Goal: Task Accomplishment & Management: Use online tool/utility

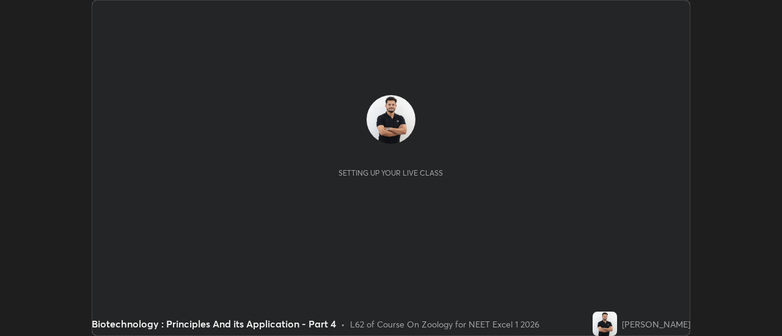
scroll to position [336, 781]
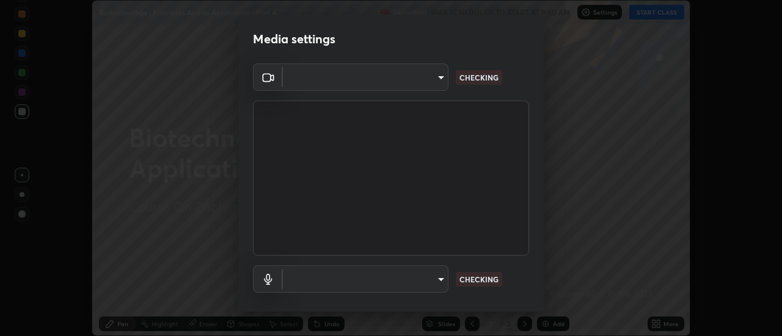
type input "e2aa400b7bb40988937289f1826270d99bb774d75893401bafd8ee5ef144e594"
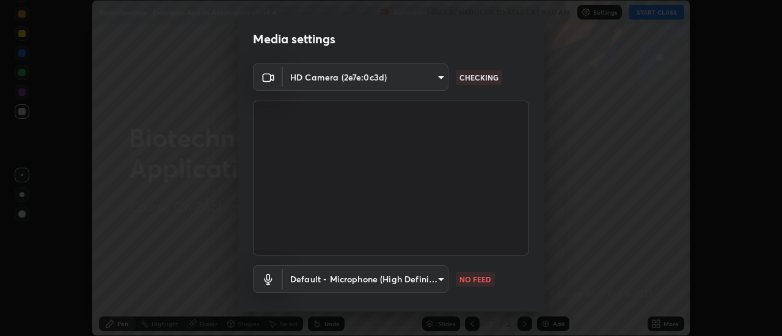
click at [437, 282] on body "Erase all Biotechnology : Principles And its Application - Part 4 Recording WAS…" at bounding box center [391, 168] width 782 height 336
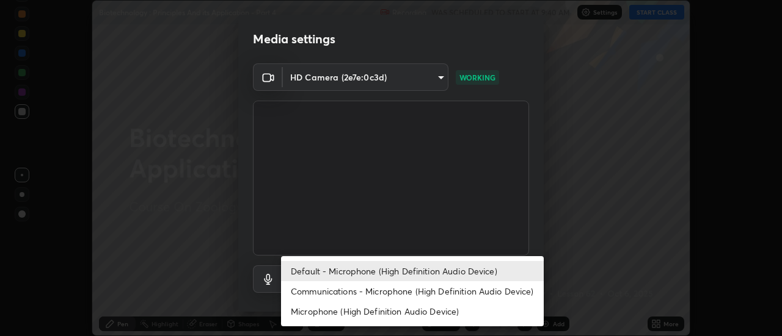
click at [424, 293] on li "Communications - Microphone (High Definition Audio Device)" at bounding box center [412, 291] width 263 height 20
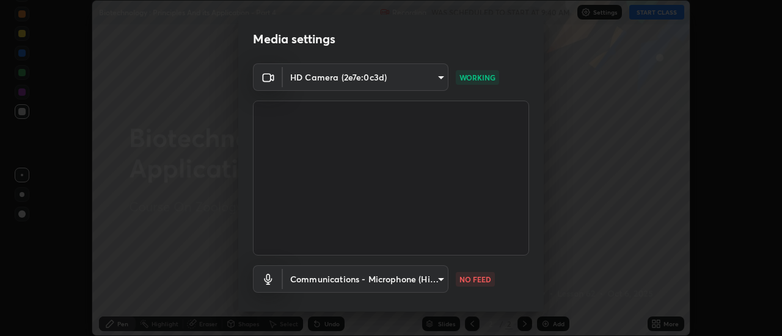
click at [424, 282] on body "Erase all Biotechnology : Principles And its Application - Part 4 Recording WAS…" at bounding box center [391, 168] width 782 height 336
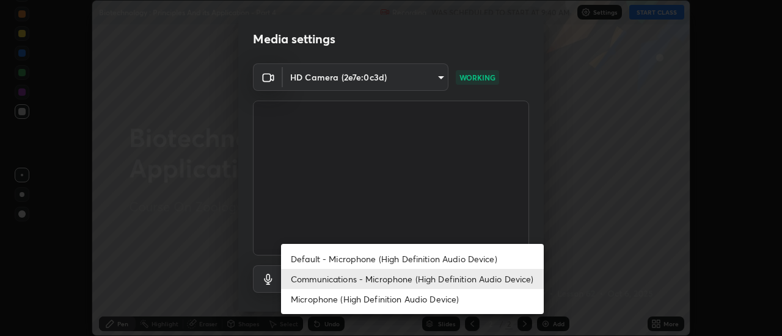
click at [425, 261] on li "Default - Microphone (High Definition Audio Device)" at bounding box center [412, 259] width 263 height 20
type input "default"
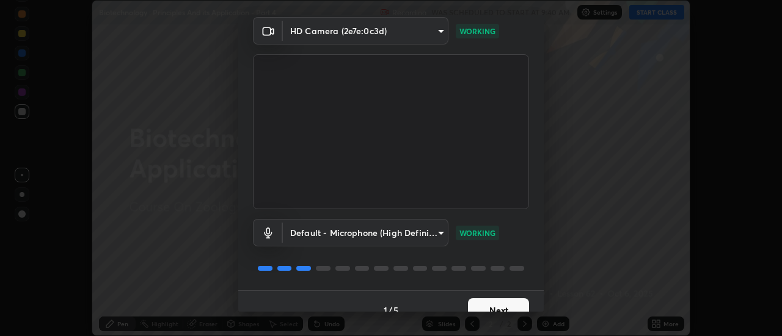
scroll to position [64, 0]
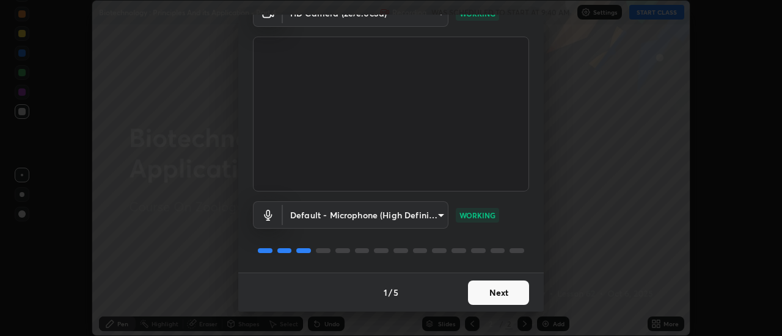
click at [512, 292] on button "Next" at bounding box center [498, 293] width 61 height 24
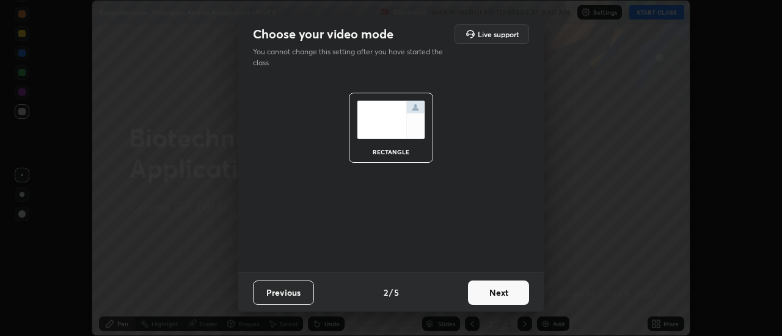
click at [509, 291] on button "Next" at bounding box center [498, 293] width 61 height 24
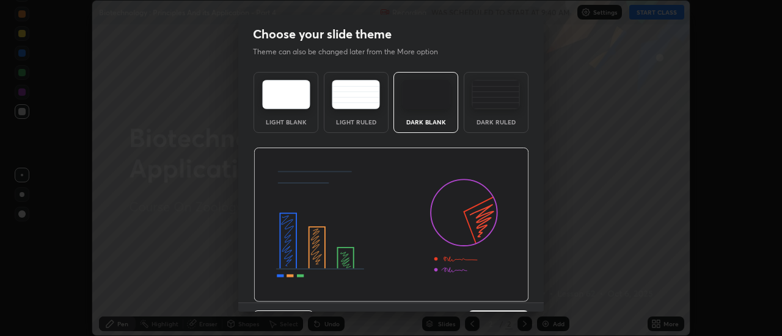
scroll to position [30, 0]
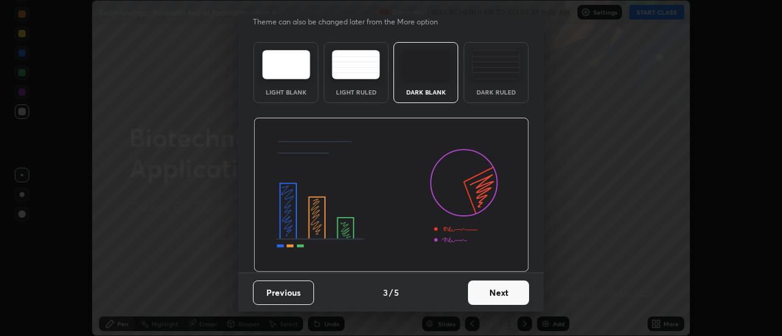
click at [506, 287] on button "Next" at bounding box center [498, 293] width 61 height 24
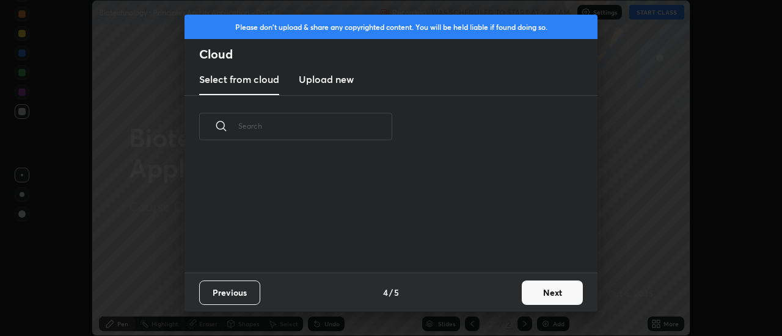
scroll to position [115, 392]
click at [332, 83] on h3 "Upload new" at bounding box center [326, 79] width 55 height 15
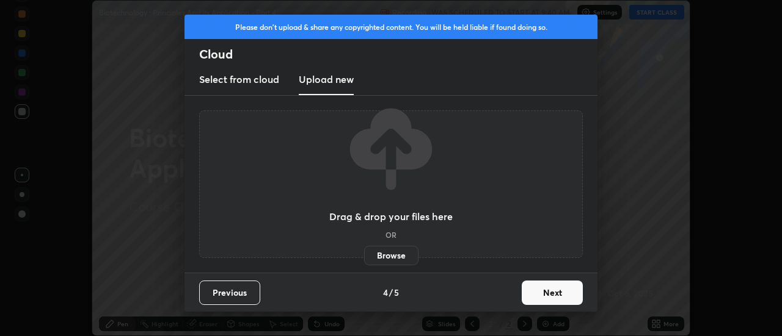
click at [393, 255] on label "Browse" at bounding box center [391, 256] width 54 height 20
click at [364, 255] on input "Browse" at bounding box center [364, 256] width 0 height 20
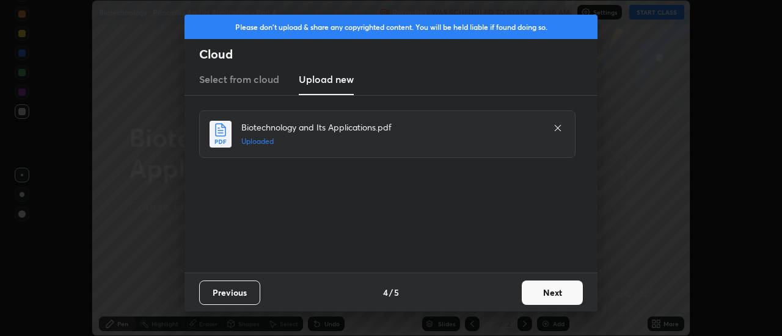
click at [545, 295] on button "Next" at bounding box center [551, 293] width 61 height 24
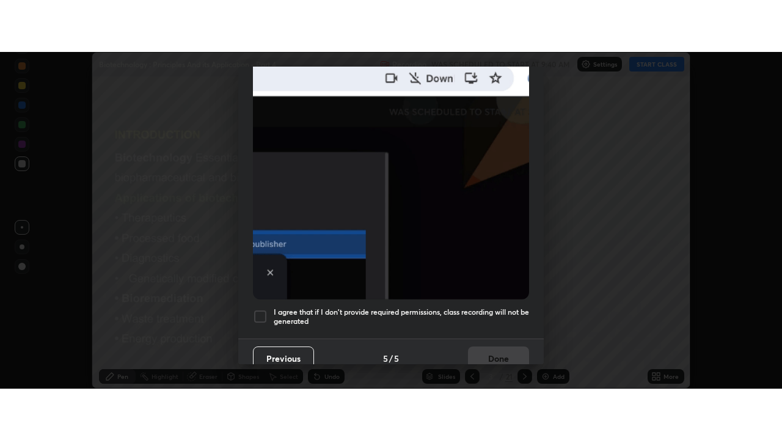
scroll to position [313, 0]
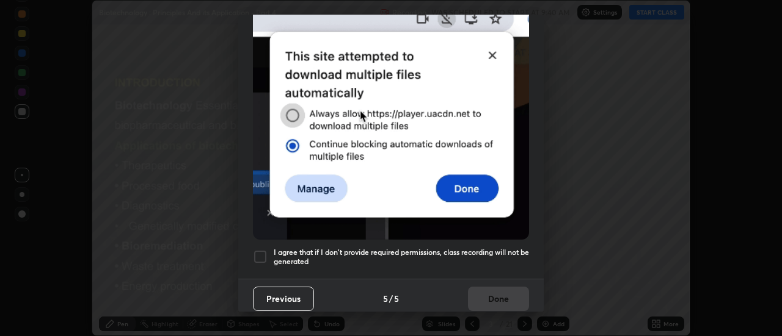
click at [260, 251] on div at bounding box center [260, 257] width 15 height 15
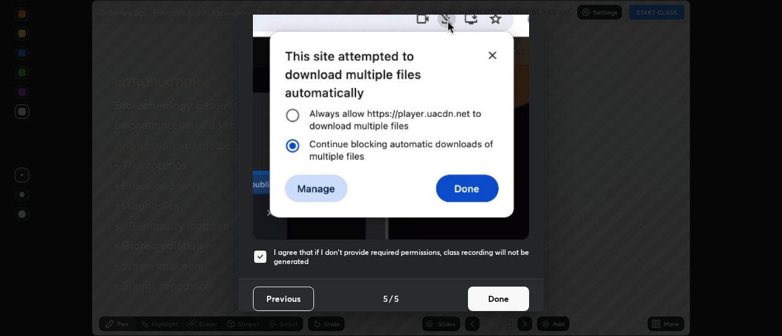
click at [491, 291] on button "Done" at bounding box center [498, 299] width 61 height 24
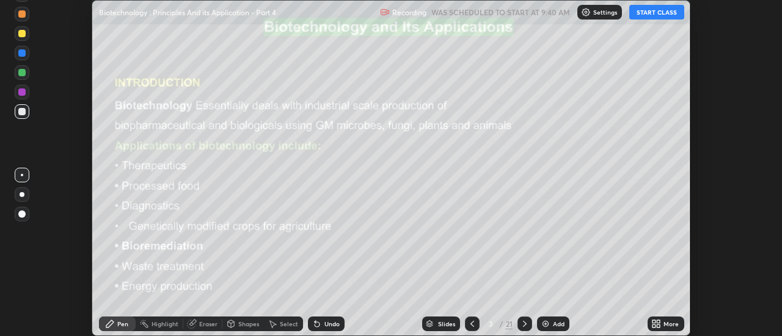
click at [653, 327] on icon at bounding box center [653, 326] width 3 height 3
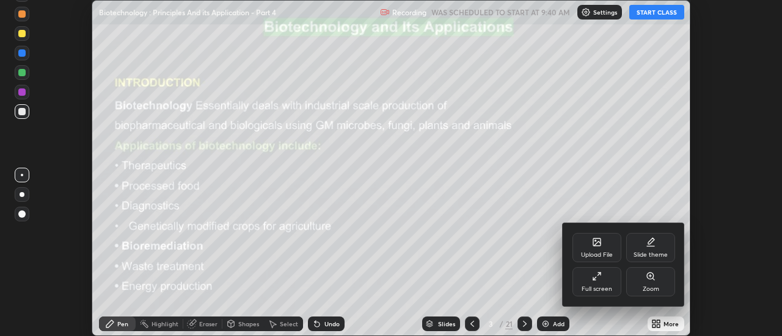
click at [604, 281] on div "Full screen" at bounding box center [596, 281] width 49 height 29
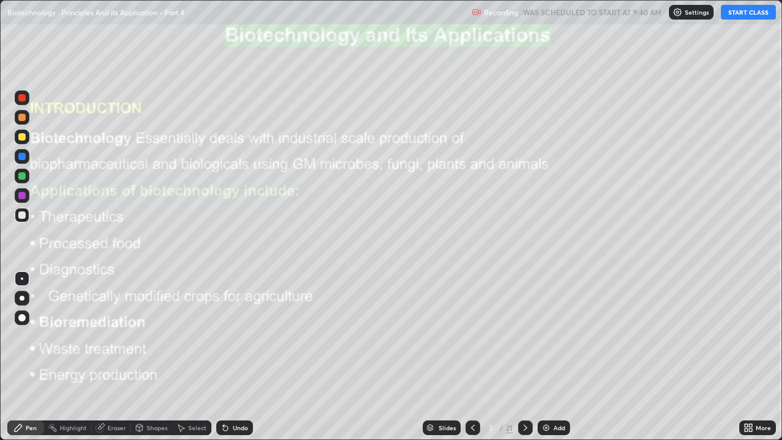
scroll to position [440, 782]
click at [542, 336] on img at bounding box center [546, 428] width 10 height 10
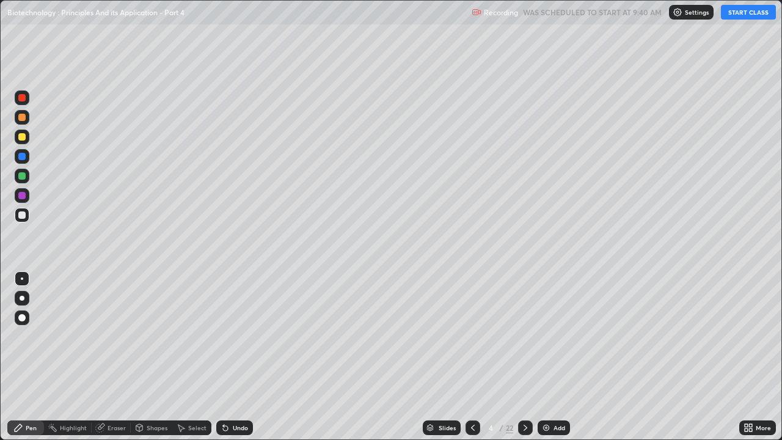
click at [739, 15] on button "START CLASS" at bounding box center [747, 12] width 55 height 15
click at [35, 336] on div "Pen" at bounding box center [31, 427] width 11 height 6
click at [25, 318] on div at bounding box center [21, 317] width 7 height 7
click at [21, 139] on div at bounding box center [21, 136] width 7 height 7
click at [22, 217] on div at bounding box center [21, 214] width 7 height 7
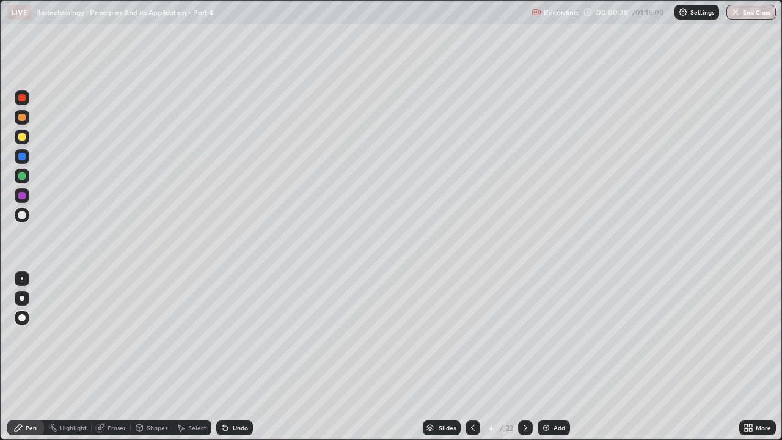
click at [223, 336] on icon at bounding box center [225, 428] width 5 height 5
click at [22, 176] on div at bounding box center [21, 175] width 7 height 7
click at [16, 136] on div at bounding box center [22, 136] width 15 height 15
click at [23, 95] on div at bounding box center [21, 97] width 7 height 7
click at [542, 336] on img at bounding box center [546, 428] width 10 height 10
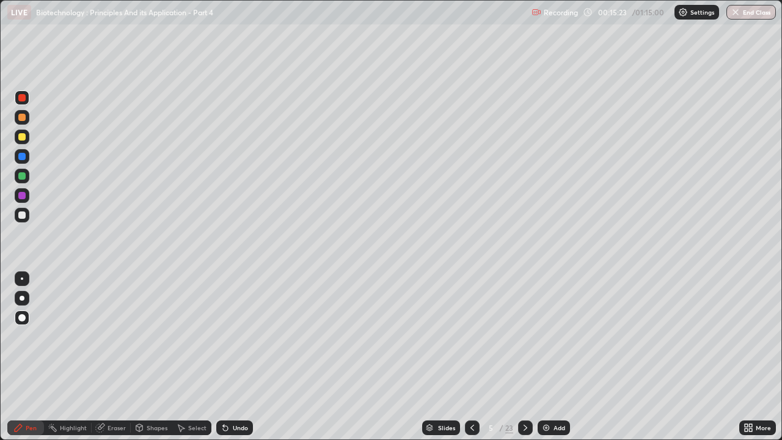
click at [446, 336] on div "Slides" at bounding box center [441, 427] width 38 height 15
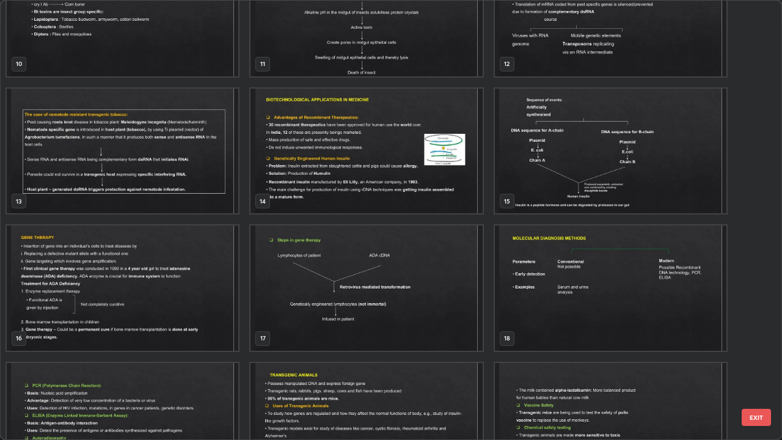
scroll to position [324, 0]
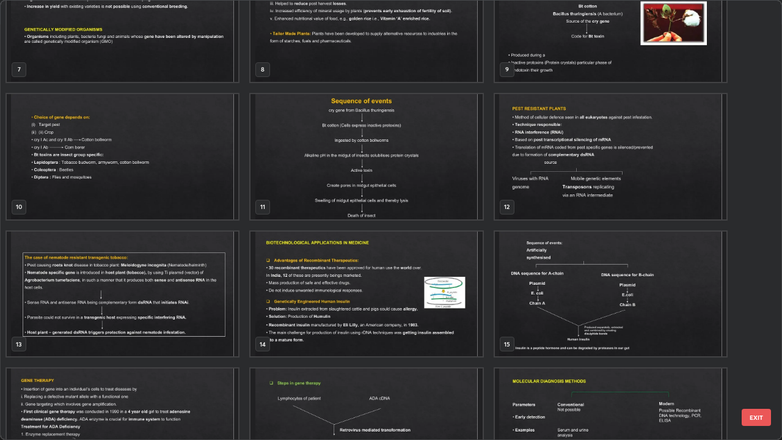
click at [203, 336] on img "grid" at bounding box center [122, 430] width 231 height 125
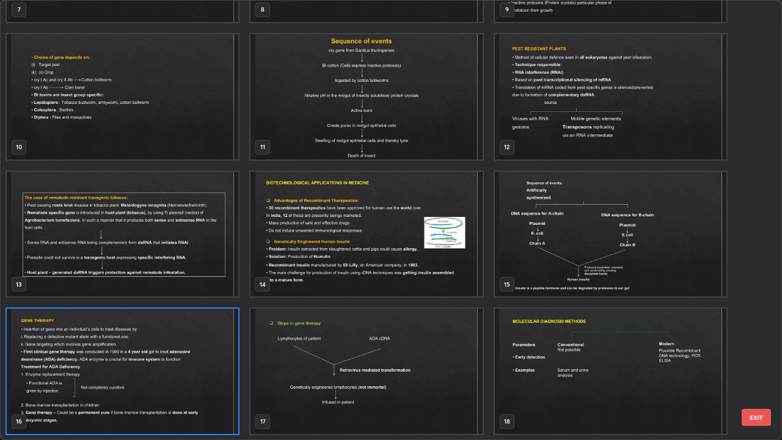
click at [756, 336] on button "EXIT" at bounding box center [755, 416] width 29 height 17
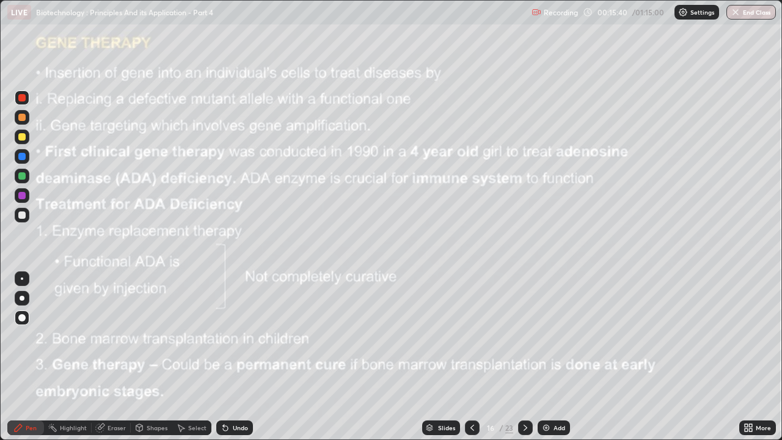
click at [18, 100] on div at bounding box center [22, 97] width 15 height 15
click at [21, 176] on div at bounding box center [21, 175] width 7 height 7
click at [525, 336] on icon at bounding box center [525, 428] width 10 height 10
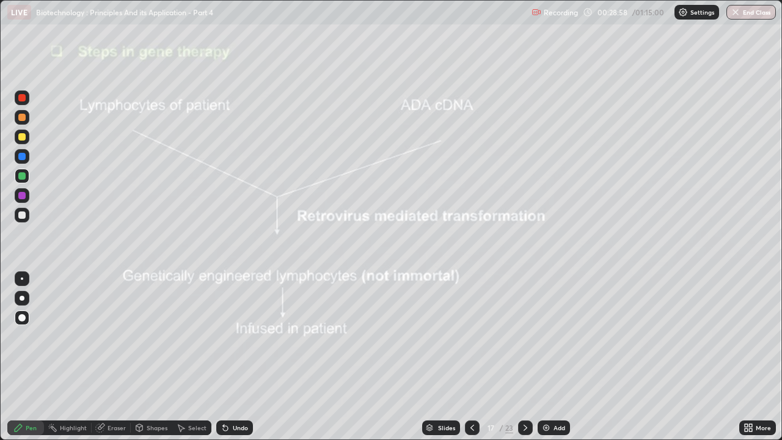
click at [524, 336] on icon at bounding box center [525, 428] width 10 height 10
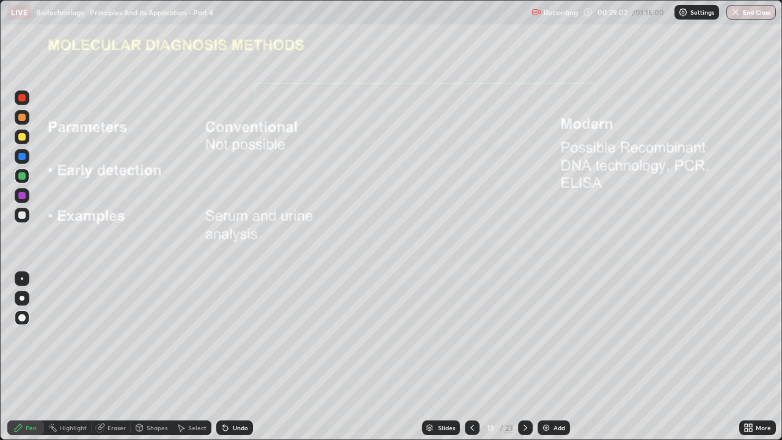
click at [472, 336] on icon at bounding box center [472, 428] width 10 height 10
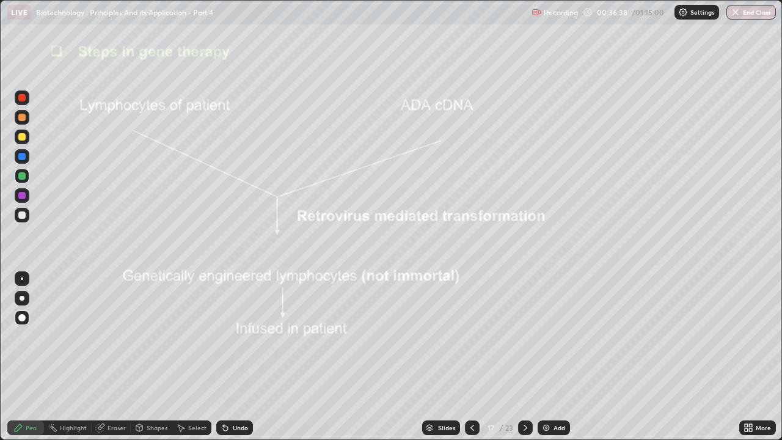
click at [524, 336] on icon at bounding box center [525, 428] width 10 height 10
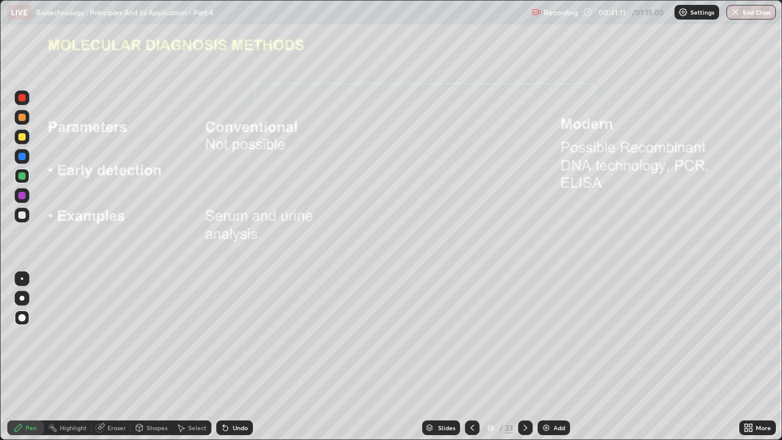
click at [523, 336] on icon at bounding box center [525, 427] width 4 height 6
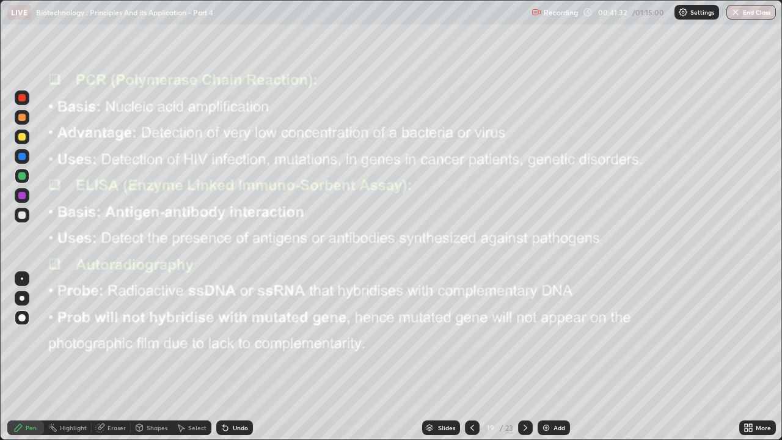
click at [15, 96] on div at bounding box center [22, 97] width 15 height 15
click at [524, 336] on icon at bounding box center [525, 428] width 10 height 10
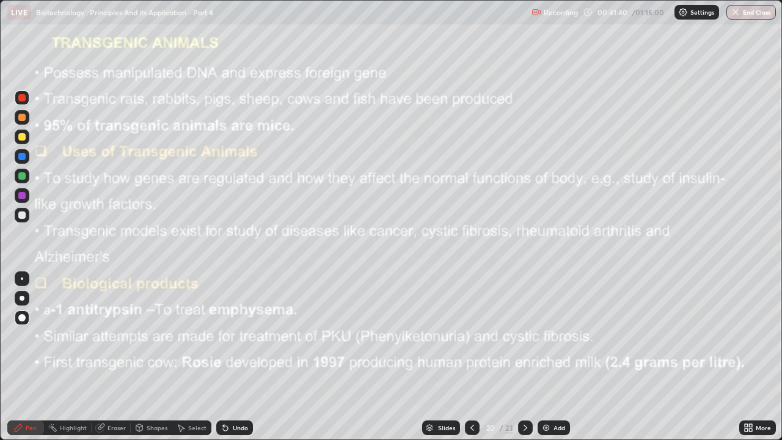
click at [524, 336] on icon at bounding box center [525, 428] width 10 height 10
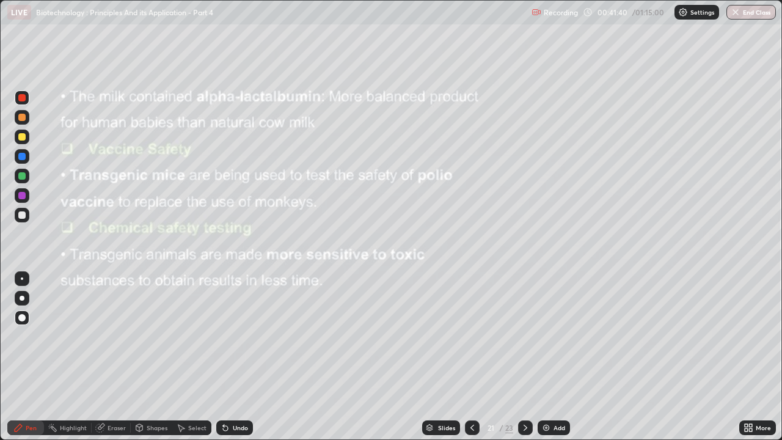
click at [523, 336] on icon at bounding box center [525, 428] width 10 height 10
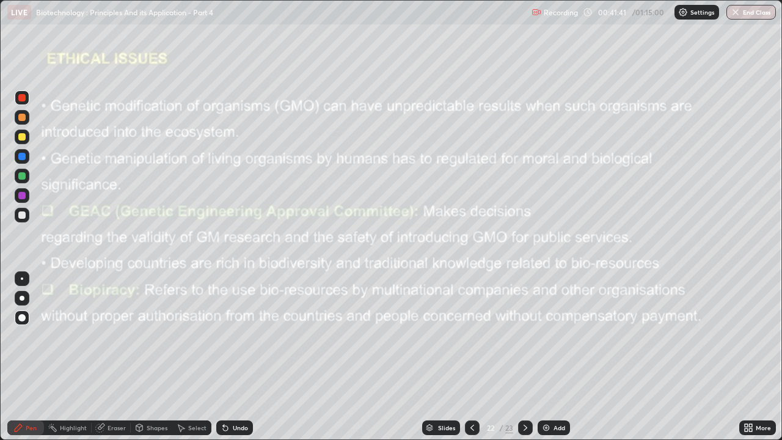
click at [526, 336] on div at bounding box center [525, 427] width 15 height 15
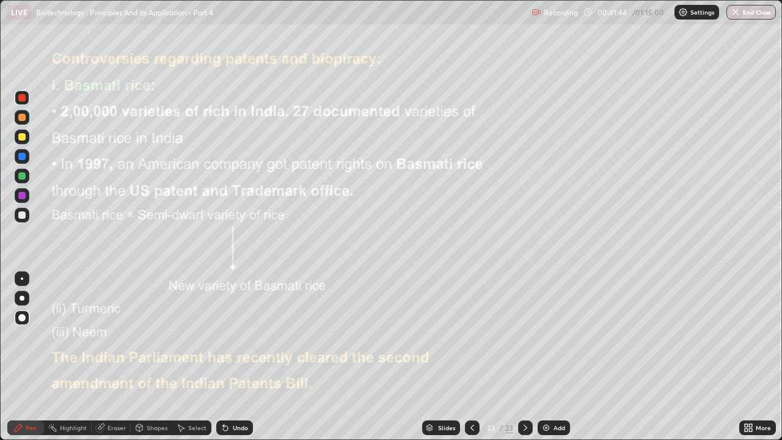
click at [471, 336] on div at bounding box center [472, 427] width 15 height 15
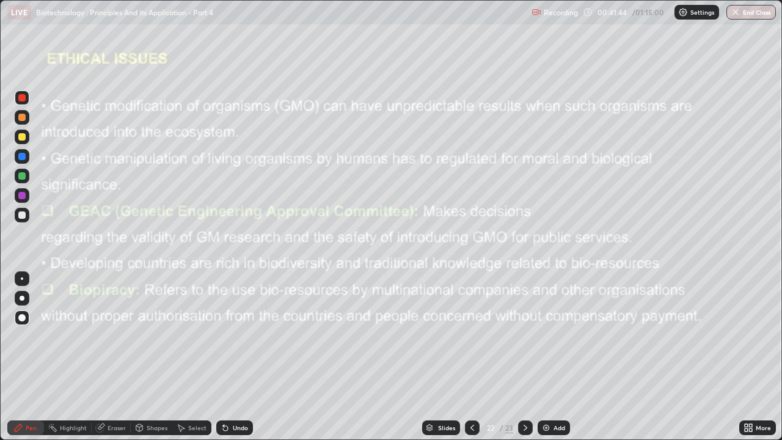
click at [470, 336] on icon at bounding box center [472, 428] width 10 height 10
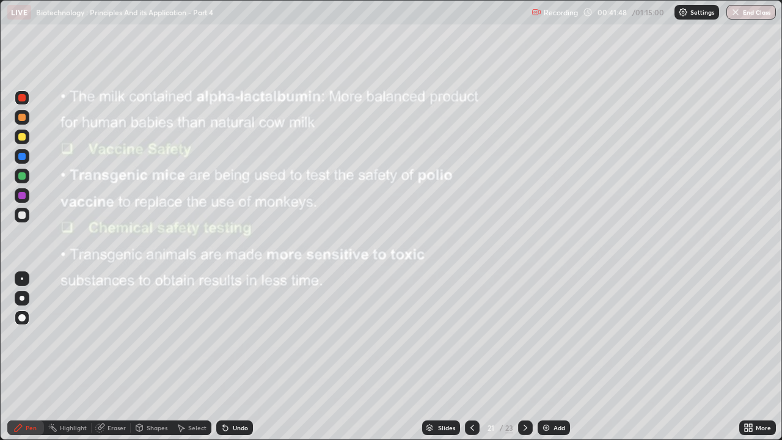
click at [471, 336] on icon at bounding box center [472, 428] width 10 height 10
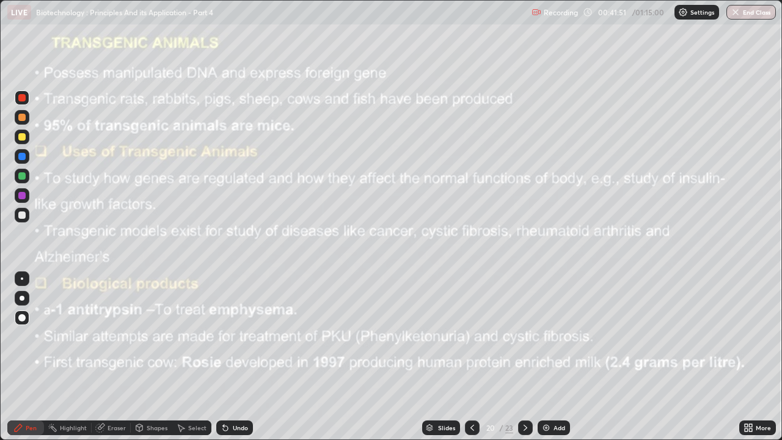
click at [471, 336] on icon at bounding box center [472, 428] width 10 height 10
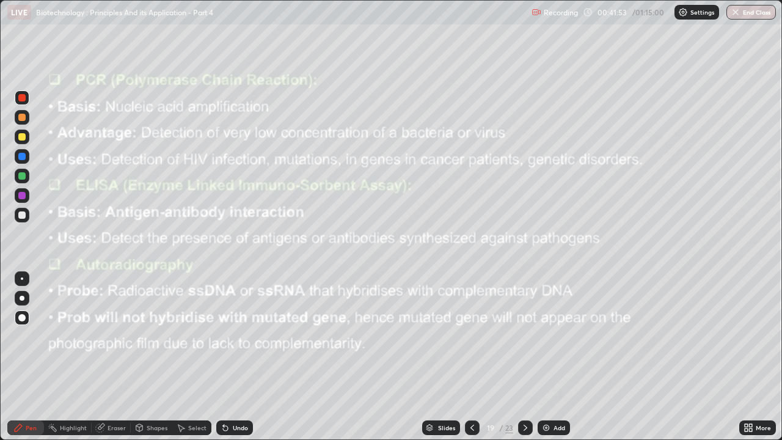
click at [20, 99] on div at bounding box center [21, 97] width 7 height 7
click at [542, 336] on img at bounding box center [546, 428] width 10 height 10
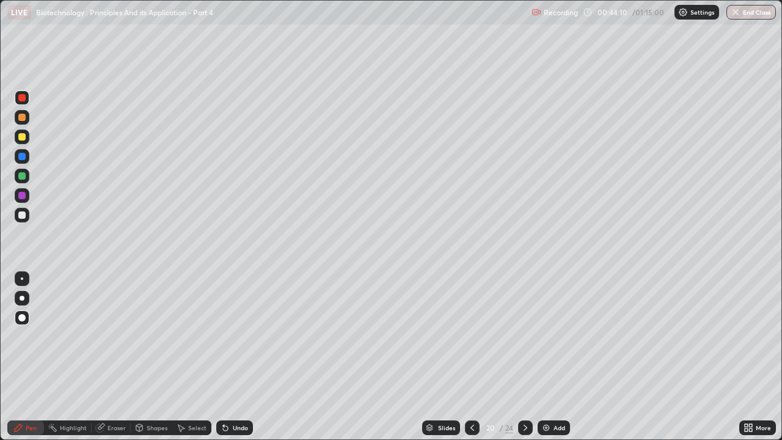
click at [25, 216] on div at bounding box center [21, 214] width 7 height 7
click at [138, 336] on icon at bounding box center [139, 427] width 7 height 2
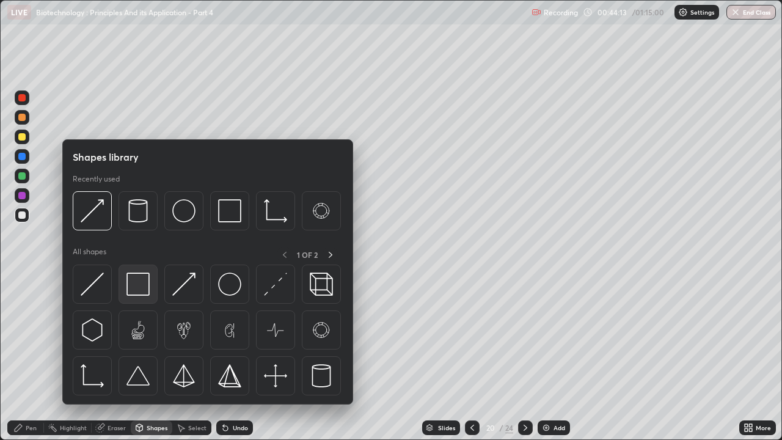
click at [145, 288] on img at bounding box center [137, 283] width 23 height 23
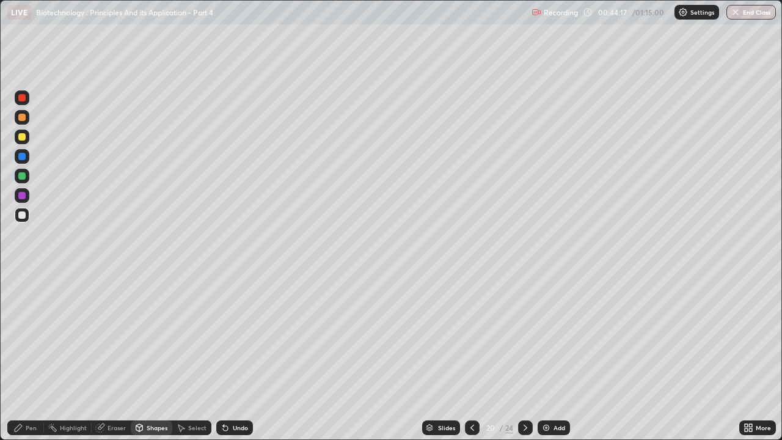
click at [106, 336] on div "Eraser" at bounding box center [111, 427] width 39 height 15
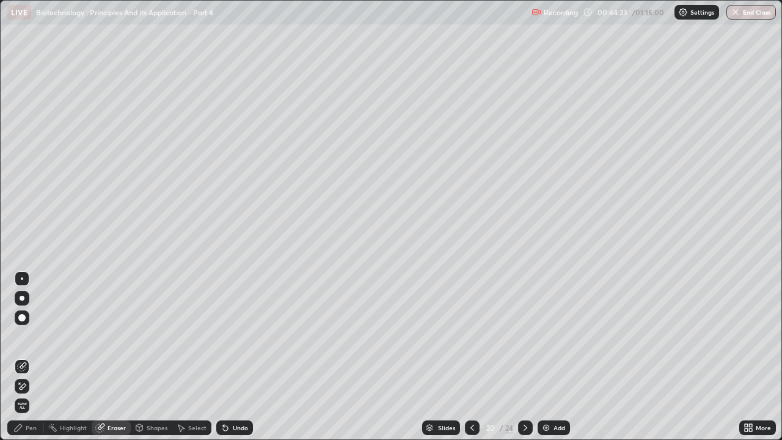
click at [30, 336] on div "Pen" at bounding box center [31, 427] width 11 height 6
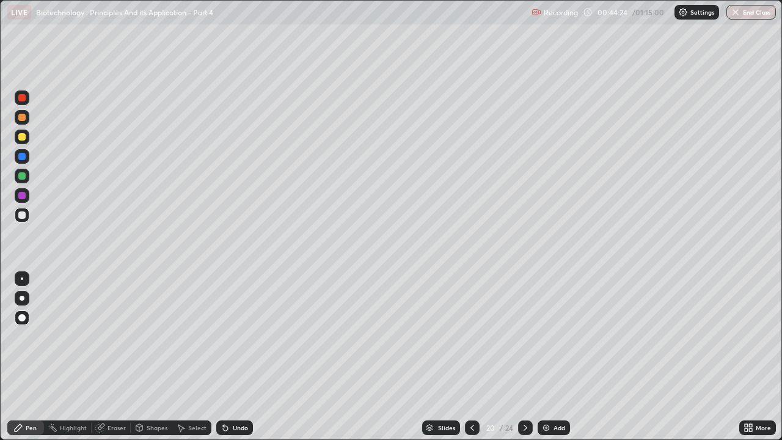
click at [23, 137] on div at bounding box center [21, 136] width 7 height 7
click at [23, 216] on div at bounding box center [21, 214] width 7 height 7
click at [473, 336] on icon at bounding box center [472, 428] width 10 height 10
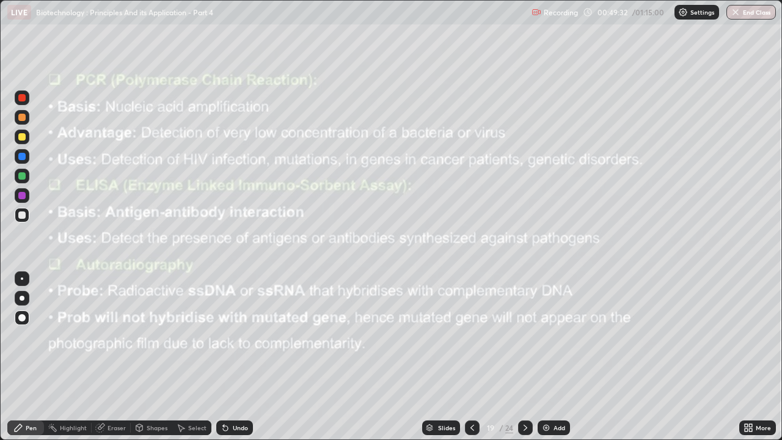
click at [21, 98] on div at bounding box center [21, 97] width 7 height 7
click at [524, 336] on icon at bounding box center [525, 428] width 10 height 10
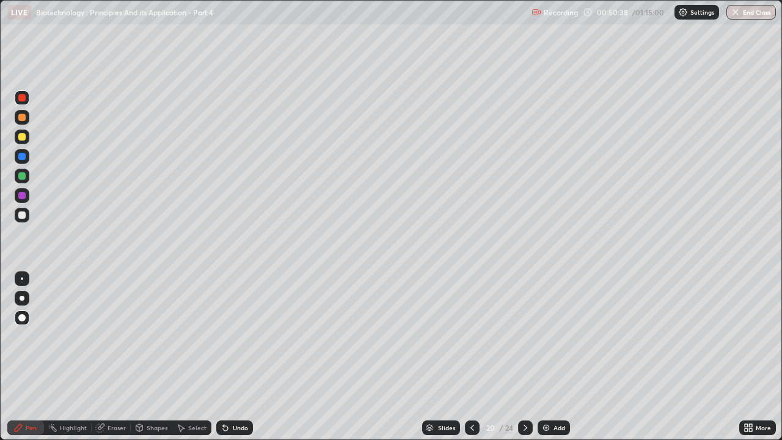
click at [524, 336] on icon at bounding box center [525, 428] width 10 height 10
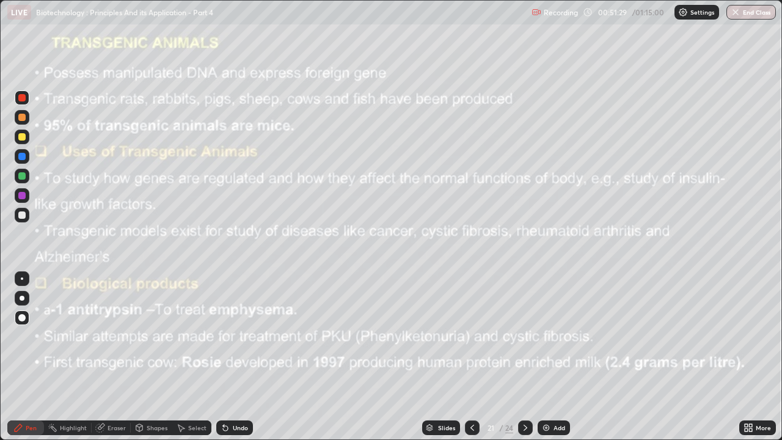
click at [21, 98] on div at bounding box center [21, 97] width 7 height 7
click at [31, 156] on div at bounding box center [22, 157] width 20 height 20
click at [524, 336] on icon at bounding box center [525, 428] width 10 height 10
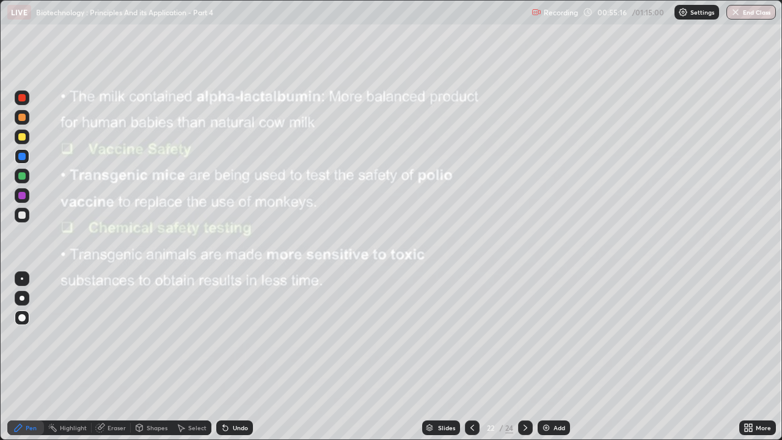
click at [524, 336] on icon at bounding box center [525, 428] width 10 height 10
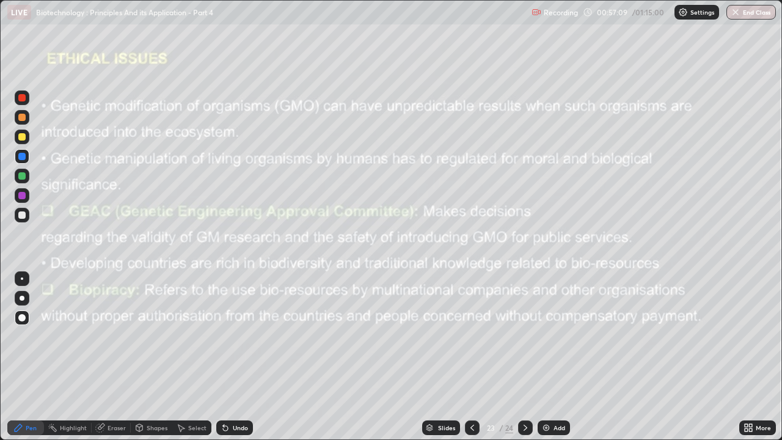
click at [518, 336] on div at bounding box center [525, 427] width 15 height 15
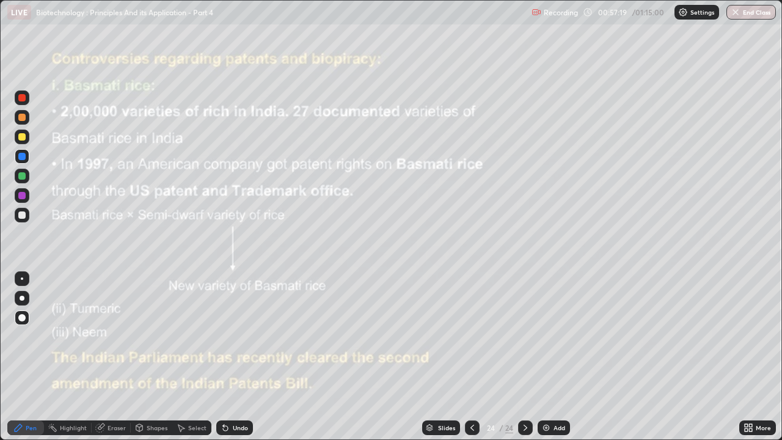
click at [20, 100] on div at bounding box center [21, 97] width 7 height 7
click at [747, 13] on button "End Class" at bounding box center [750, 12] width 49 height 15
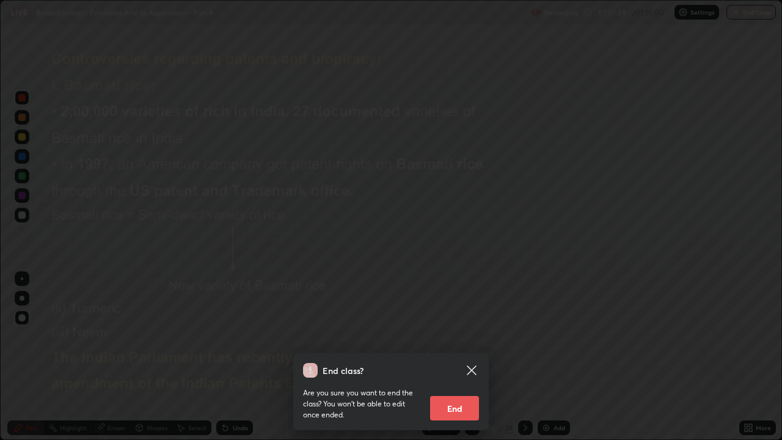
click at [454, 336] on button "End" at bounding box center [454, 408] width 49 height 24
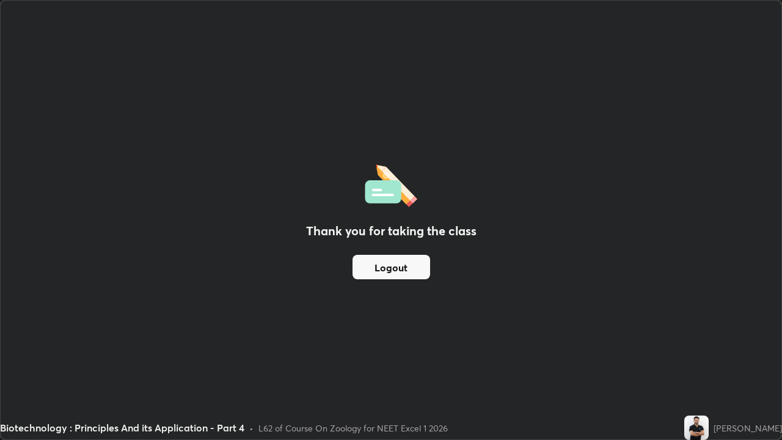
click at [399, 270] on button "Logout" at bounding box center [391, 267] width 78 height 24
